Goal: Task Accomplishment & Management: Use online tool/utility

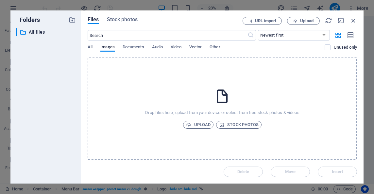
select select "px"
click at [355, 20] on icon "button" at bounding box center [353, 20] width 7 height 7
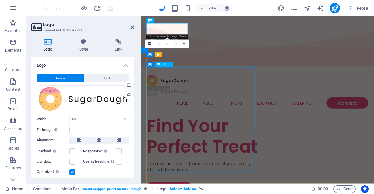
click at [199, 158] on div "Find Your Perfect Treat" at bounding box center [228, 187] width 158 height 59
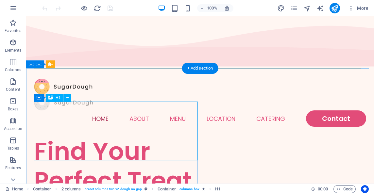
click at [183, 145] on div "Find Your Perfect Treat" at bounding box center [117, 166] width 166 height 59
